Goal: Find specific page/section: Find specific page/section

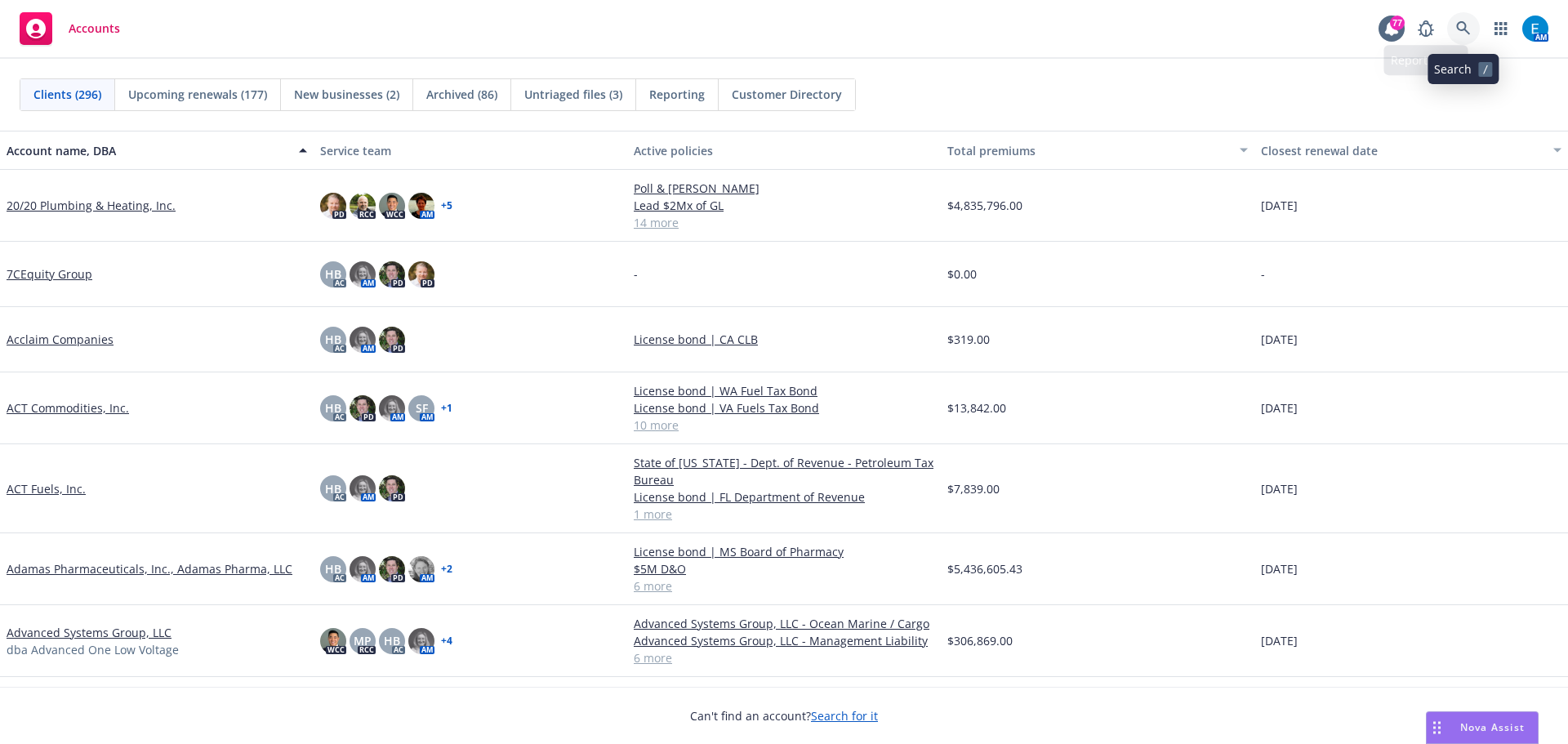
click at [1457, 25] on icon at bounding box center [1463, 28] width 14 height 14
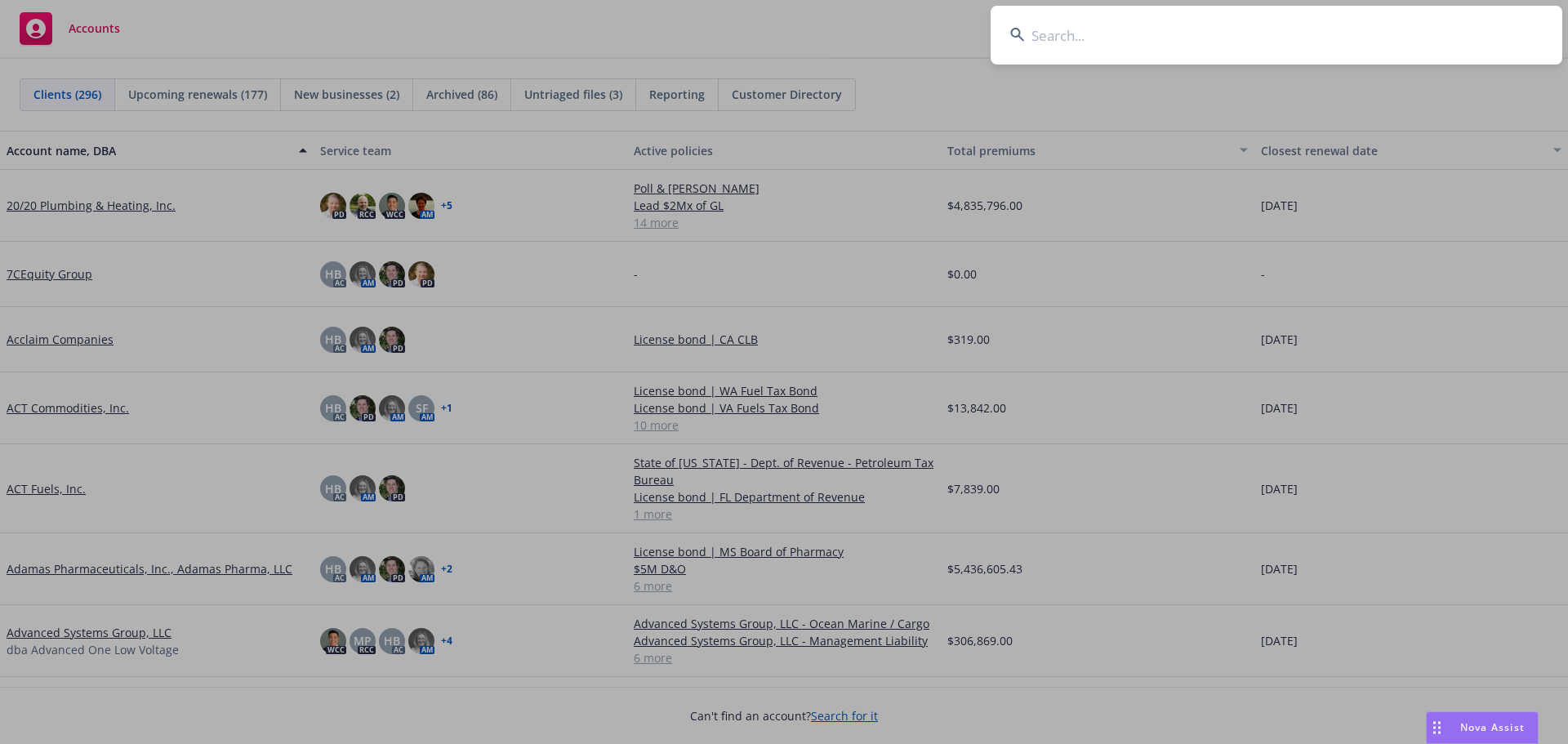
click at [1316, 27] on input at bounding box center [1276, 35] width 572 height 58
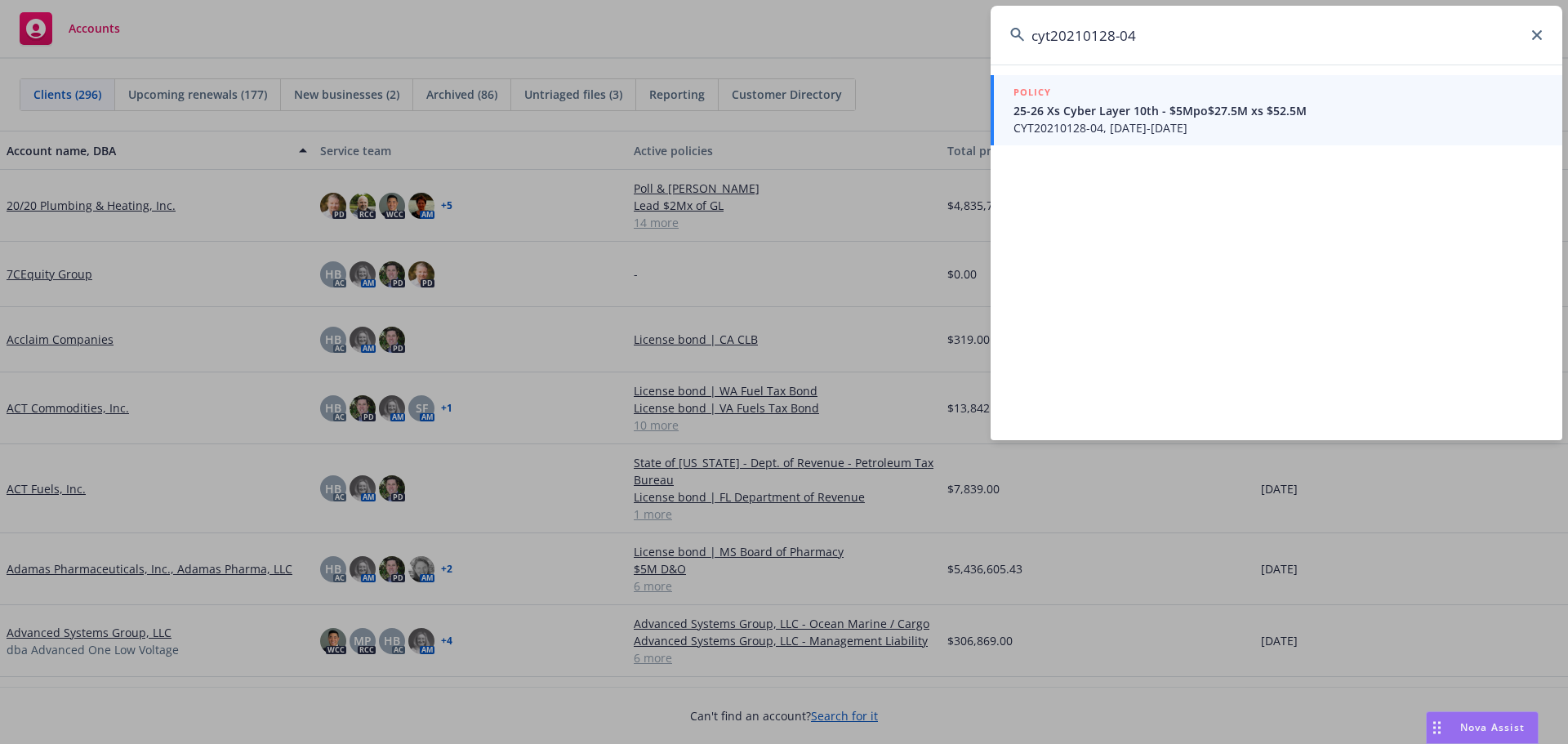
type input "cyt20210128-04"
click at [1074, 117] on span "25-26 Xs Cyber Layer 10th - $5Mpo$27.5M xs $52.5M" at bounding box center [1277, 110] width 529 height 17
